Goal: Use online tool/utility: Utilize a website feature to perform a specific function

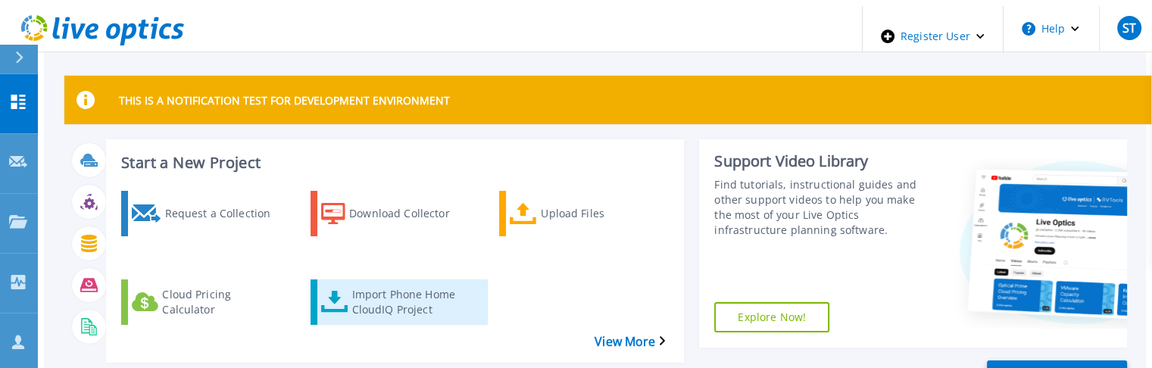
click at [353, 283] on div "Import Phone Home CloudIQ Project" at bounding box center [411, 302] width 121 height 38
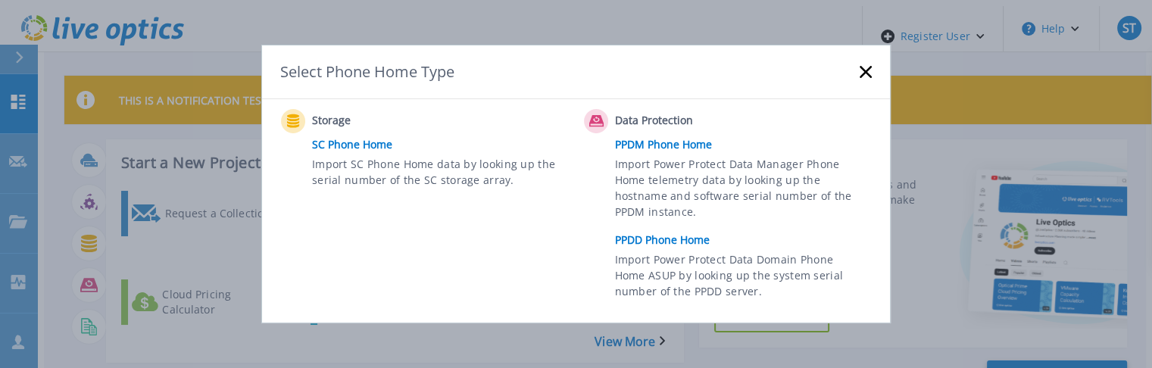
click at [625, 150] on link "PPDM Phone Home" at bounding box center [747, 144] width 264 height 23
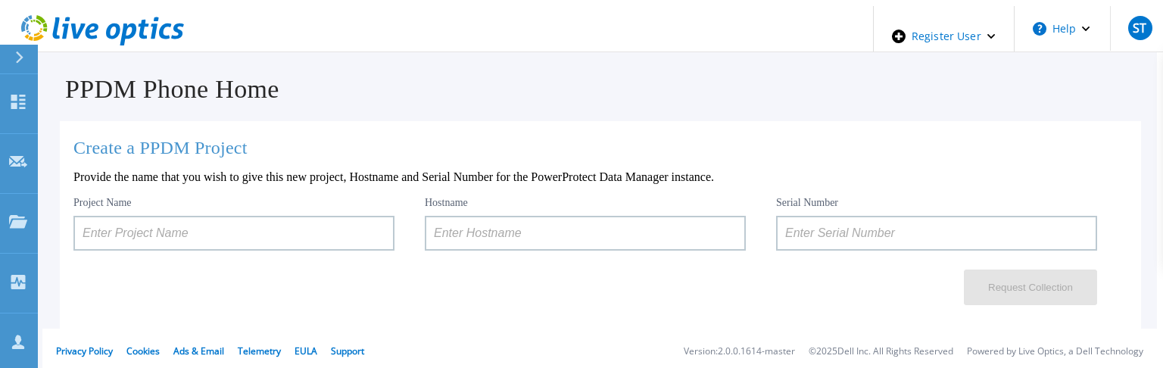
click at [456, 227] on input at bounding box center [585, 233] width 321 height 35
paste input "dpswaa-152-16"
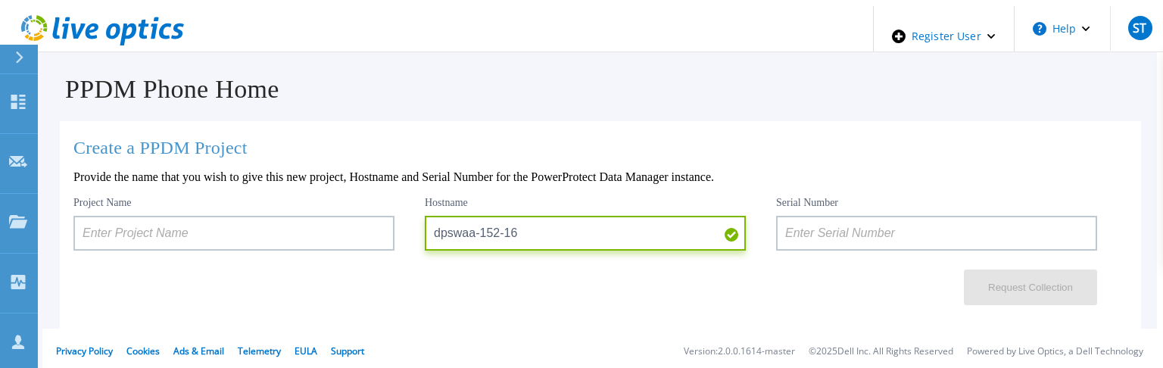
type input "dpswaa-152-16"
click at [349, 226] on input at bounding box center [233, 233] width 321 height 35
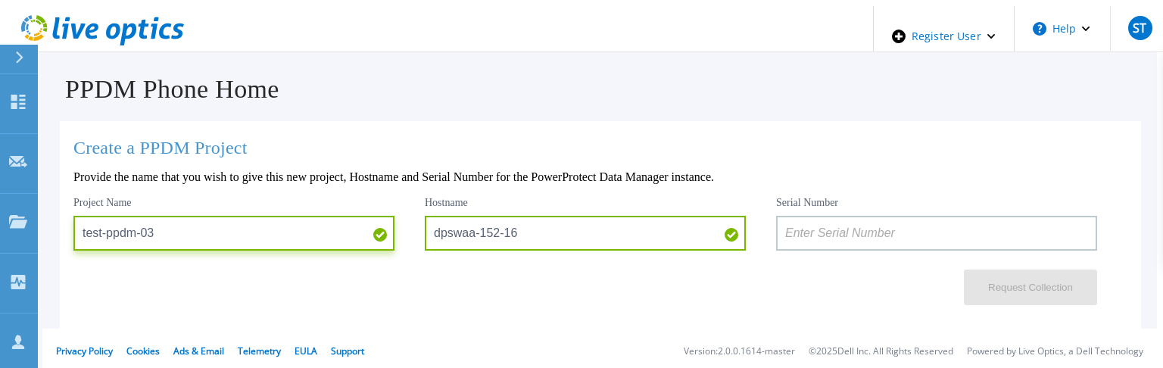
type input "test-ppdm-03"
paste input "ELMPPD0320LN9H"
click at [887, 242] on input at bounding box center [936, 233] width 321 height 35
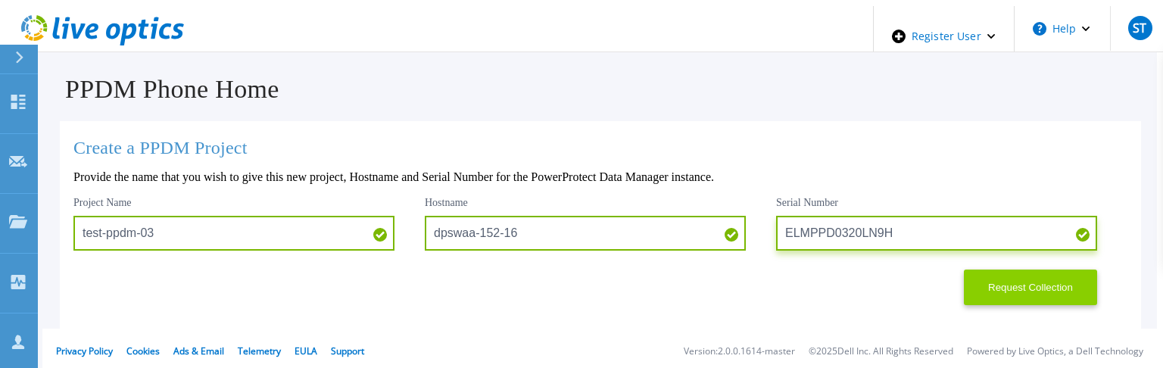
type input "ELMPPD0320LN9H"
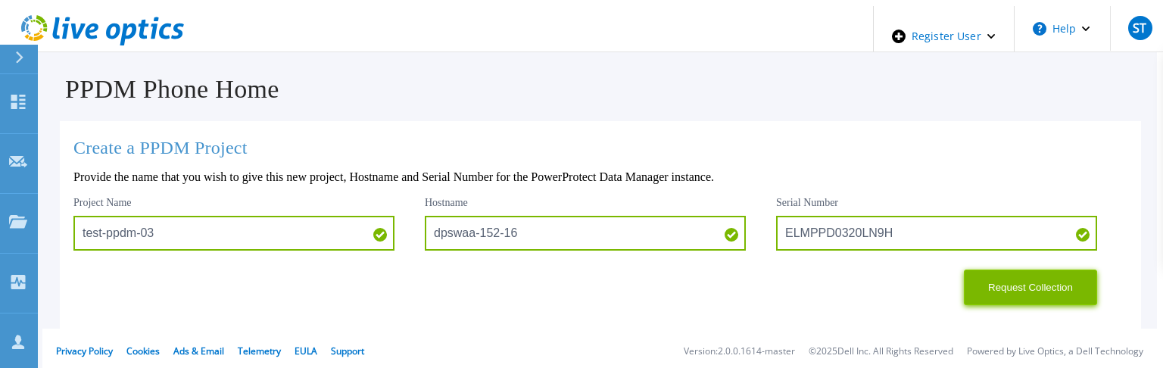
click at [1009, 282] on button "Request Collection" at bounding box center [1030, 288] width 133 height 36
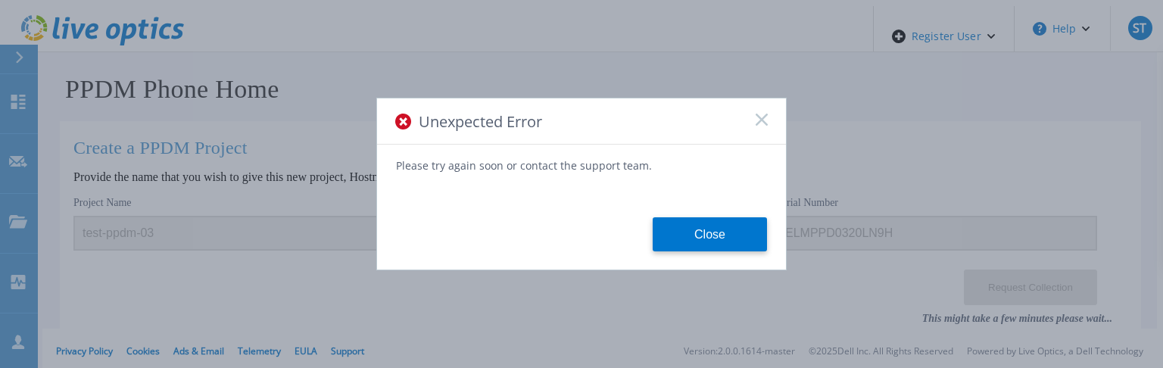
click at [759, 120] on rect at bounding box center [761, 119] width 13 height 13
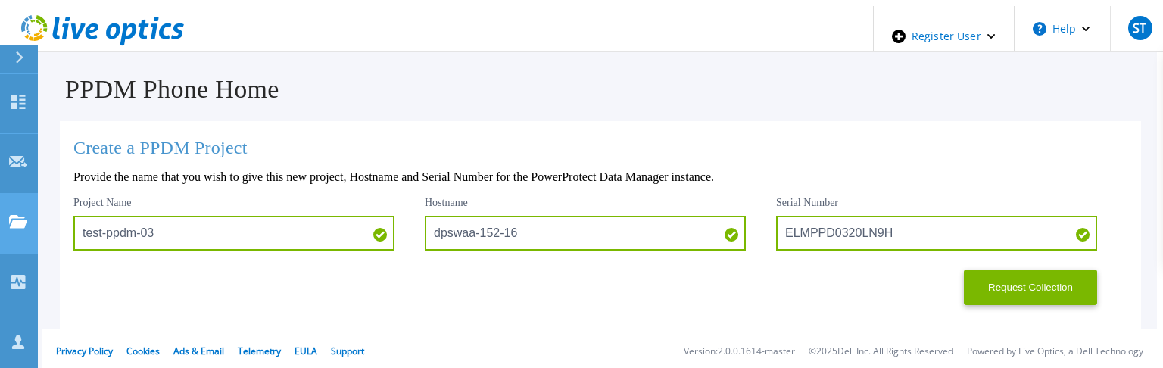
click at [15, 215] on icon at bounding box center [18, 221] width 18 height 13
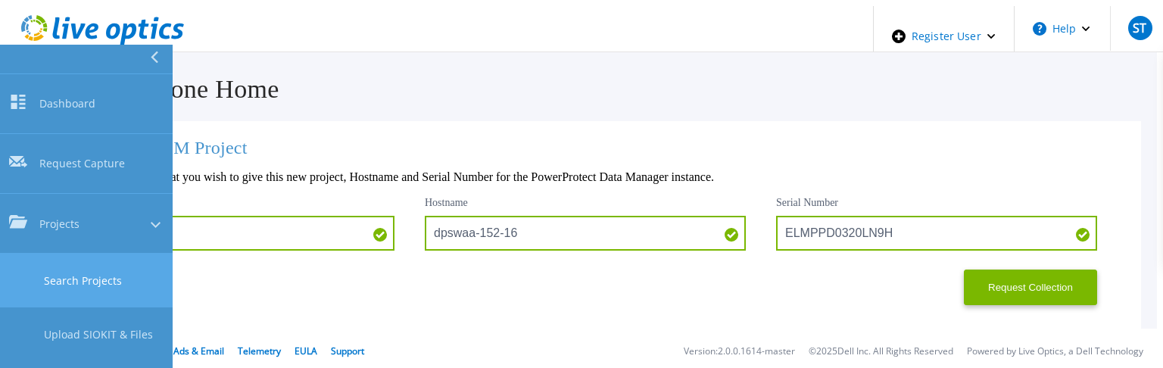
click at [80, 254] on link "Search Projects" at bounding box center [86, 281] width 173 height 54
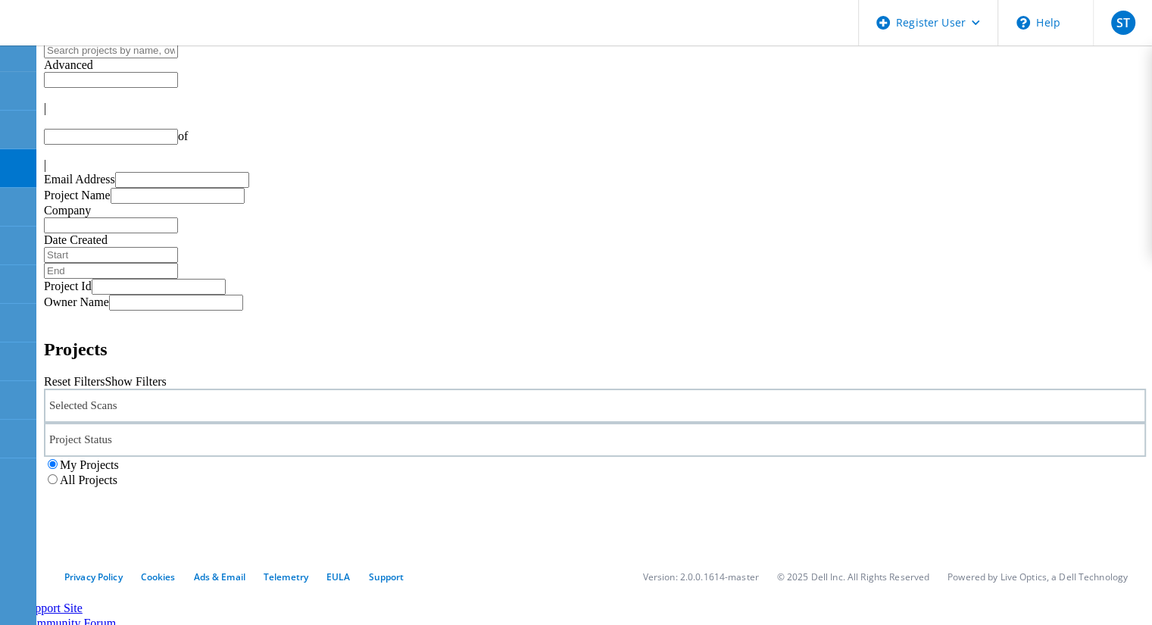
type input "1"
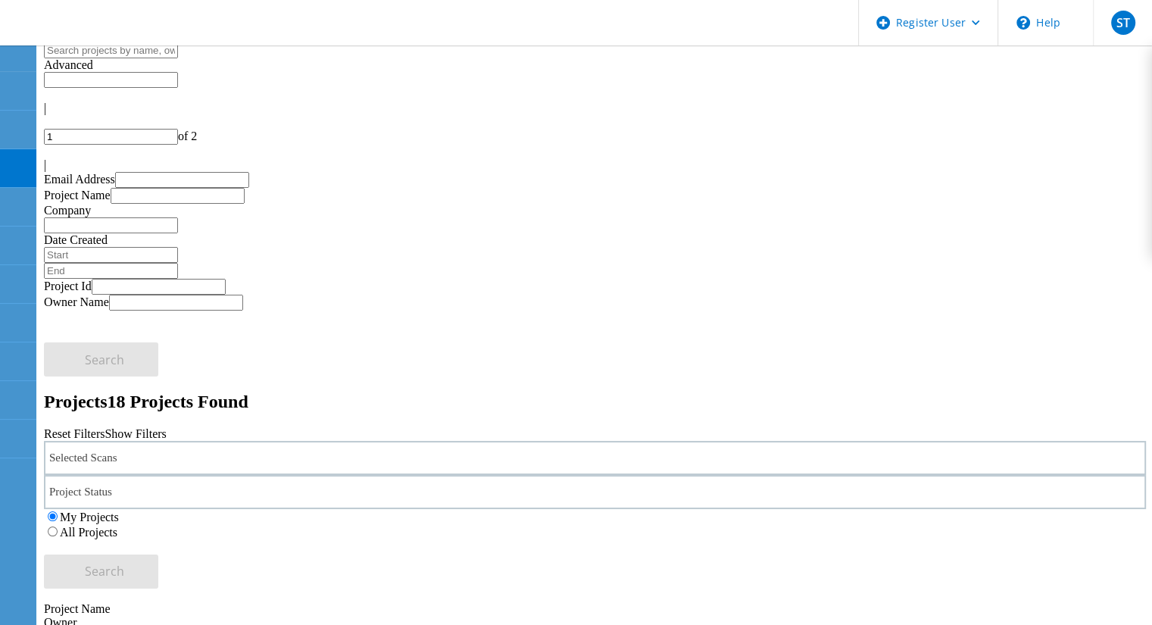
click at [117, 525] on label "All Projects" at bounding box center [89, 531] width 58 height 13
click at [58, 526] on input "All Projects" at bounding box center [53, 531] width 10 height 10
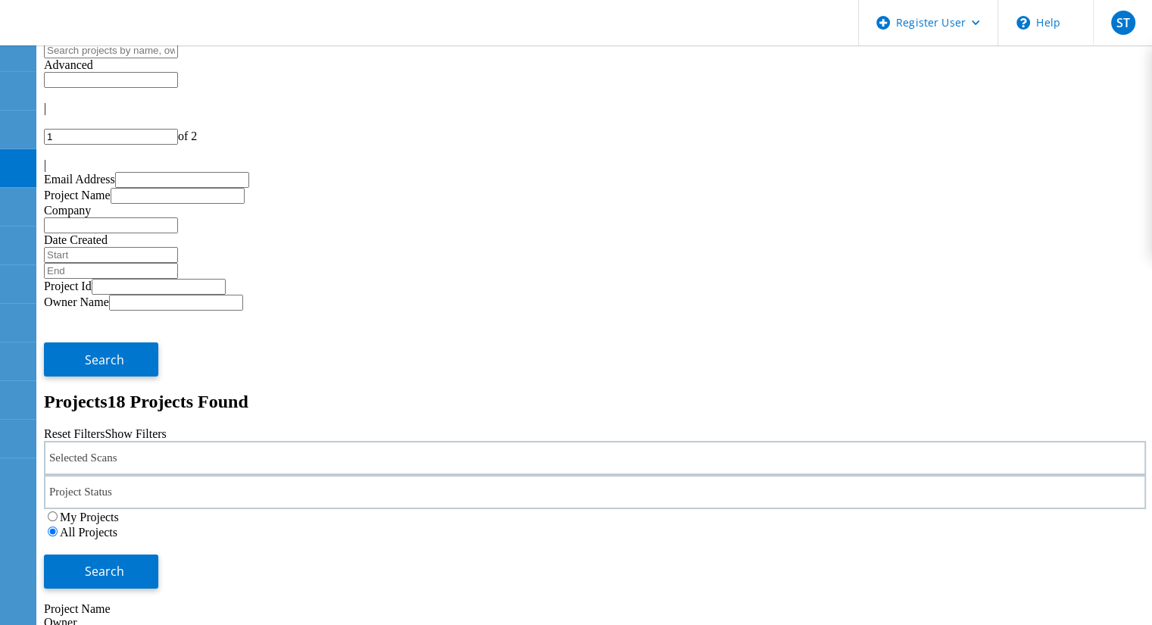
drag, startPoint x: 191, startPoint y: 387, endPoint x: 181, endPoint y: 395, distance: 12.9
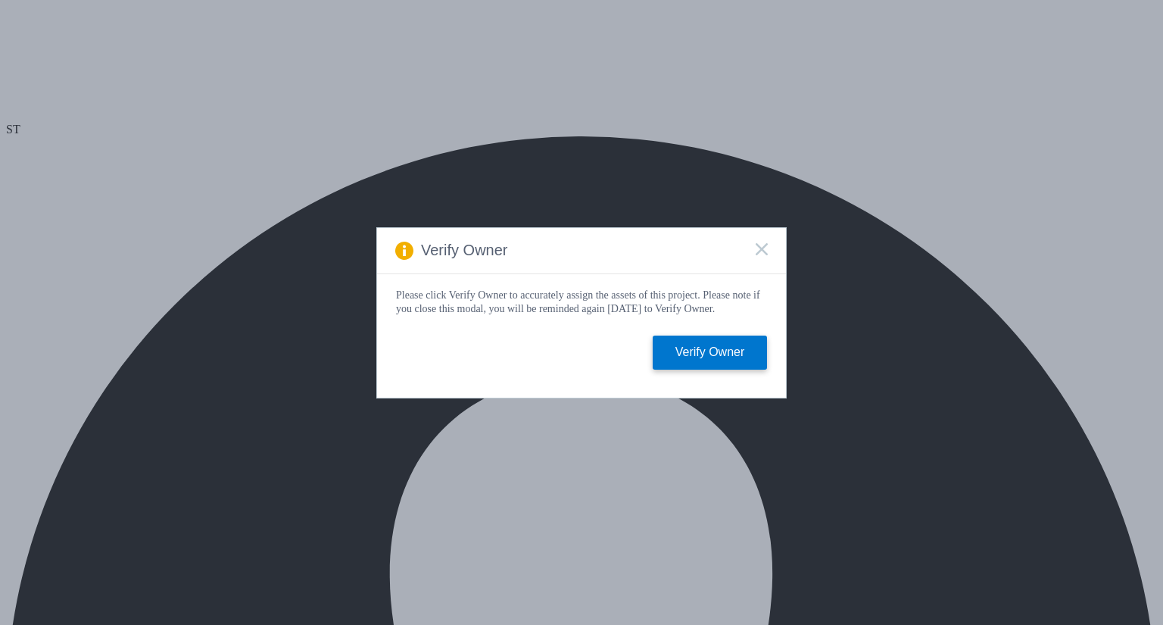
click at [768, 242] on div "Verify Owner" at bounding box center [581, 251] width 409 height 46
click at [759, 246] on icon at bounding box center [762, 249] width 12 height 12
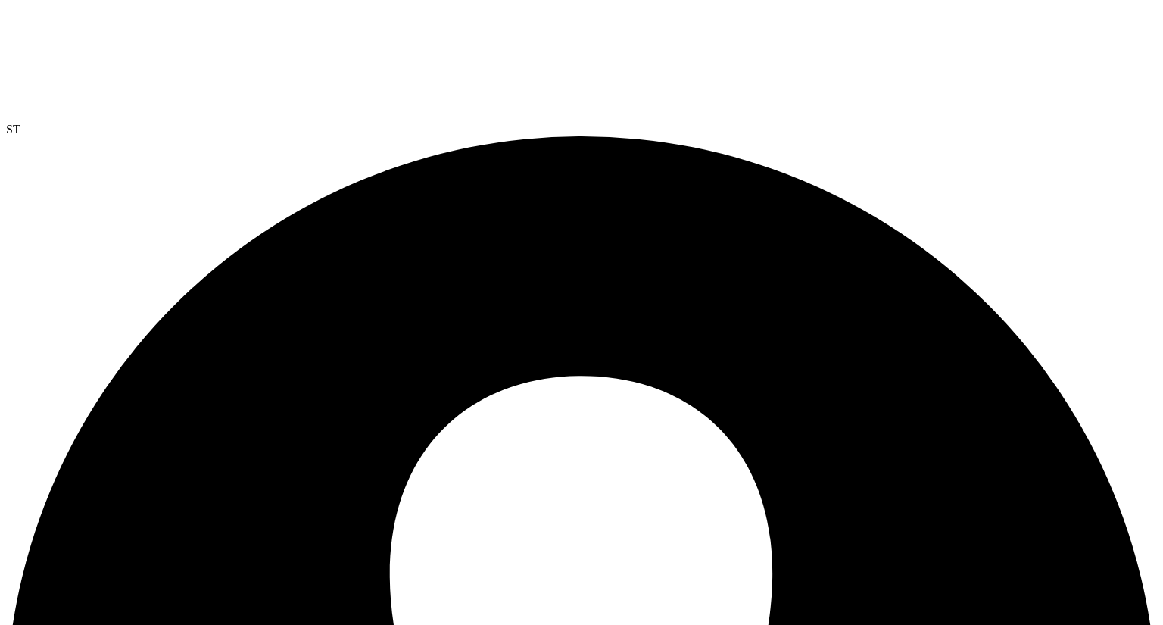
drag, startPoint x: 301, startPoint y: 431, endPoint x: 354, endPoint y: 429, distance: 53.0
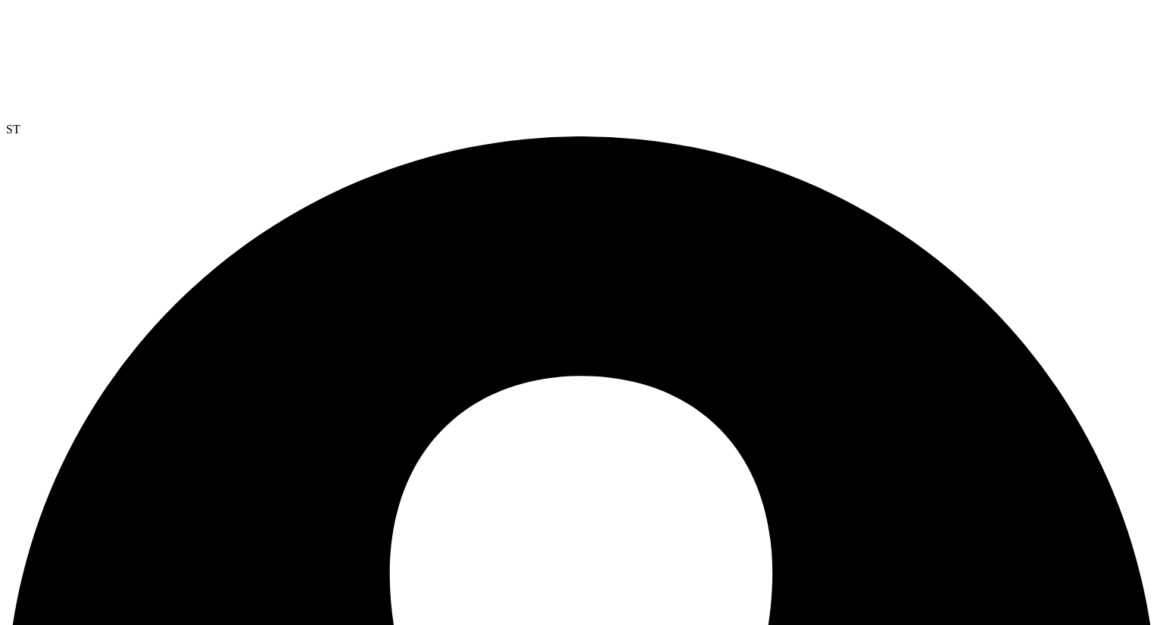
radio input "true"
radio input "false"
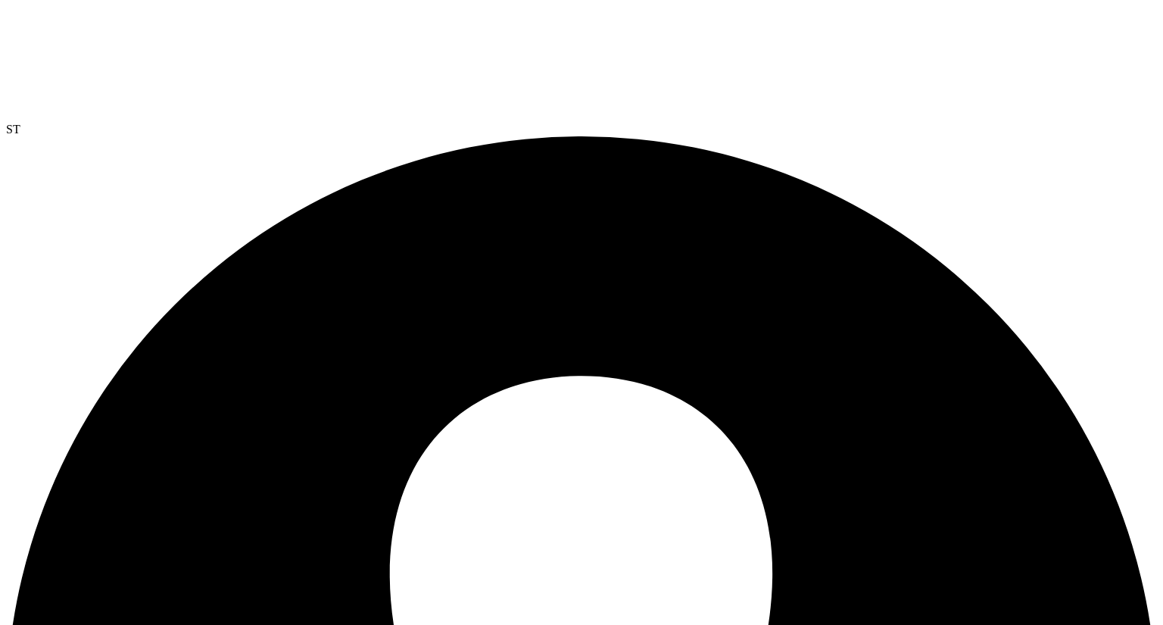
radio input "true"
radio input "false"
radio input "true"
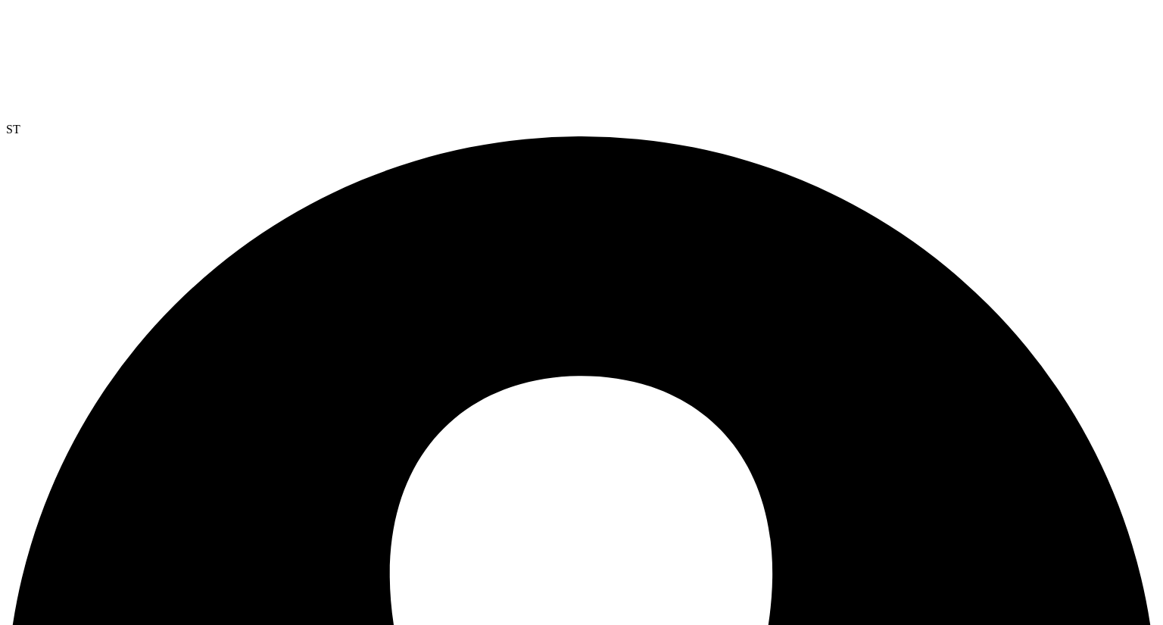
radio input "true"
radio input "false"
